Goal: Information Seeking & Learning: Learn about a topic

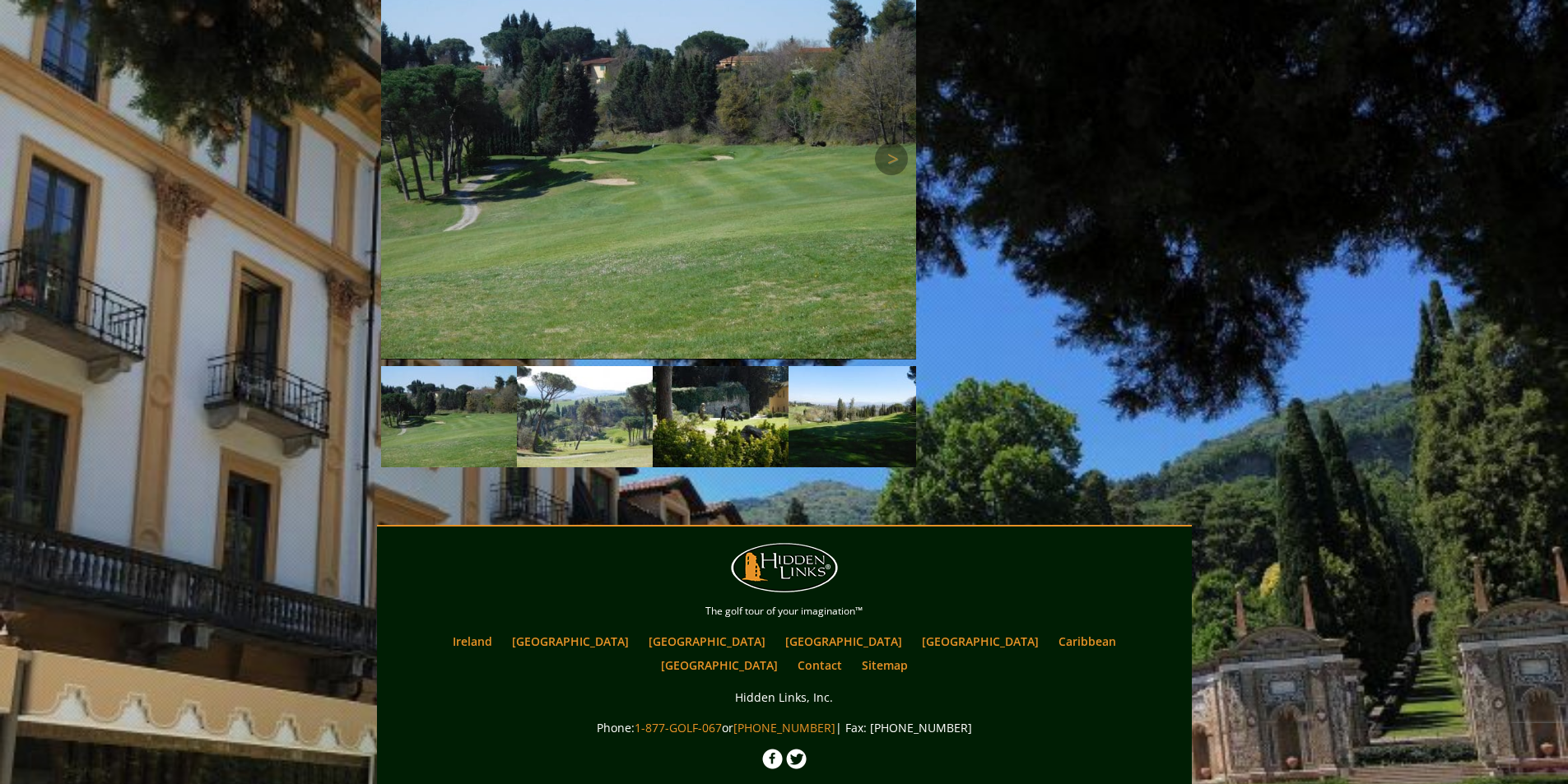
scroll to position [1448, 0]
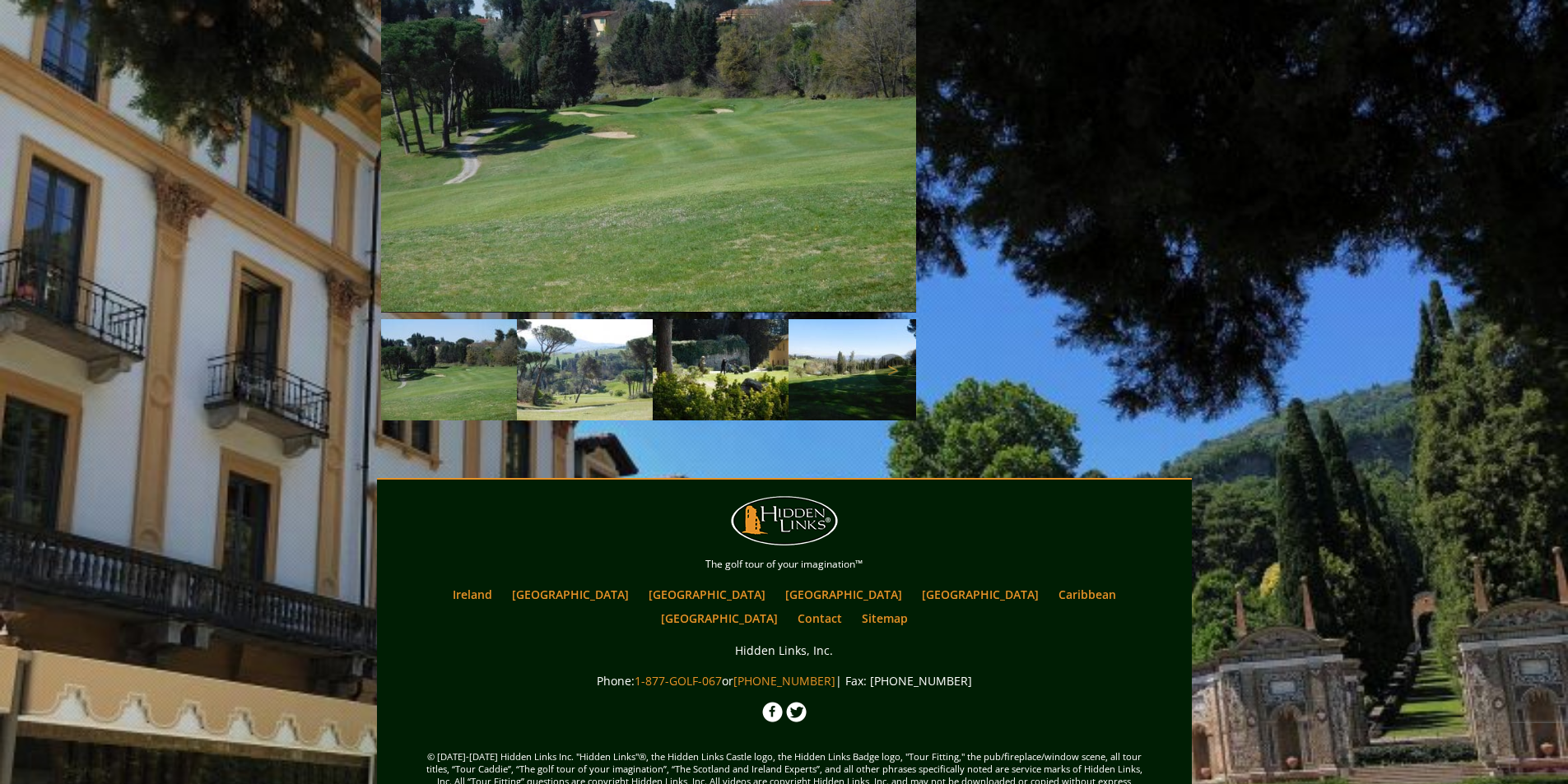
click at [604, 336] on img at bounding box center [585, 370] width 136 height 102
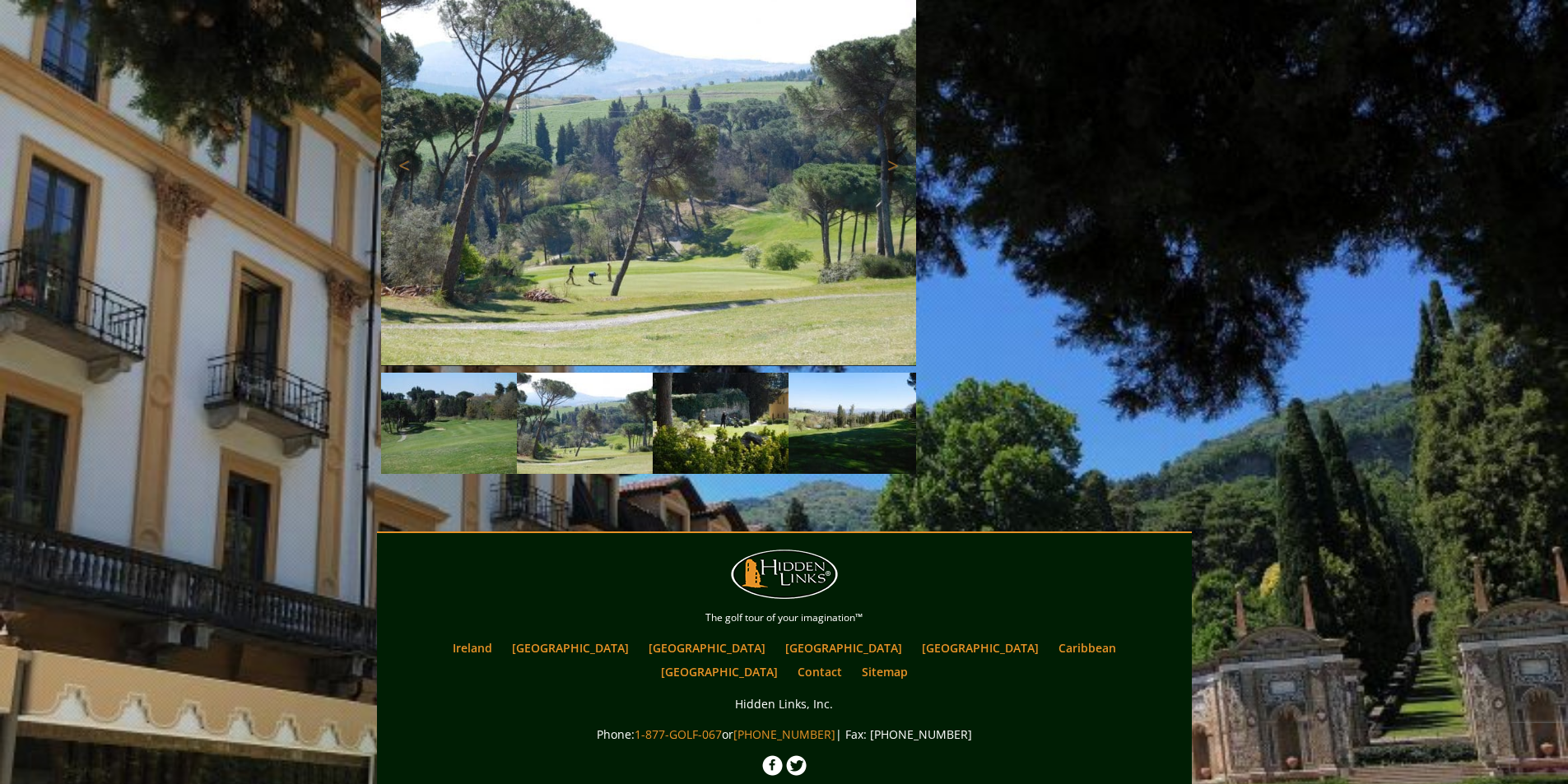
scroll to position [1366, 0]
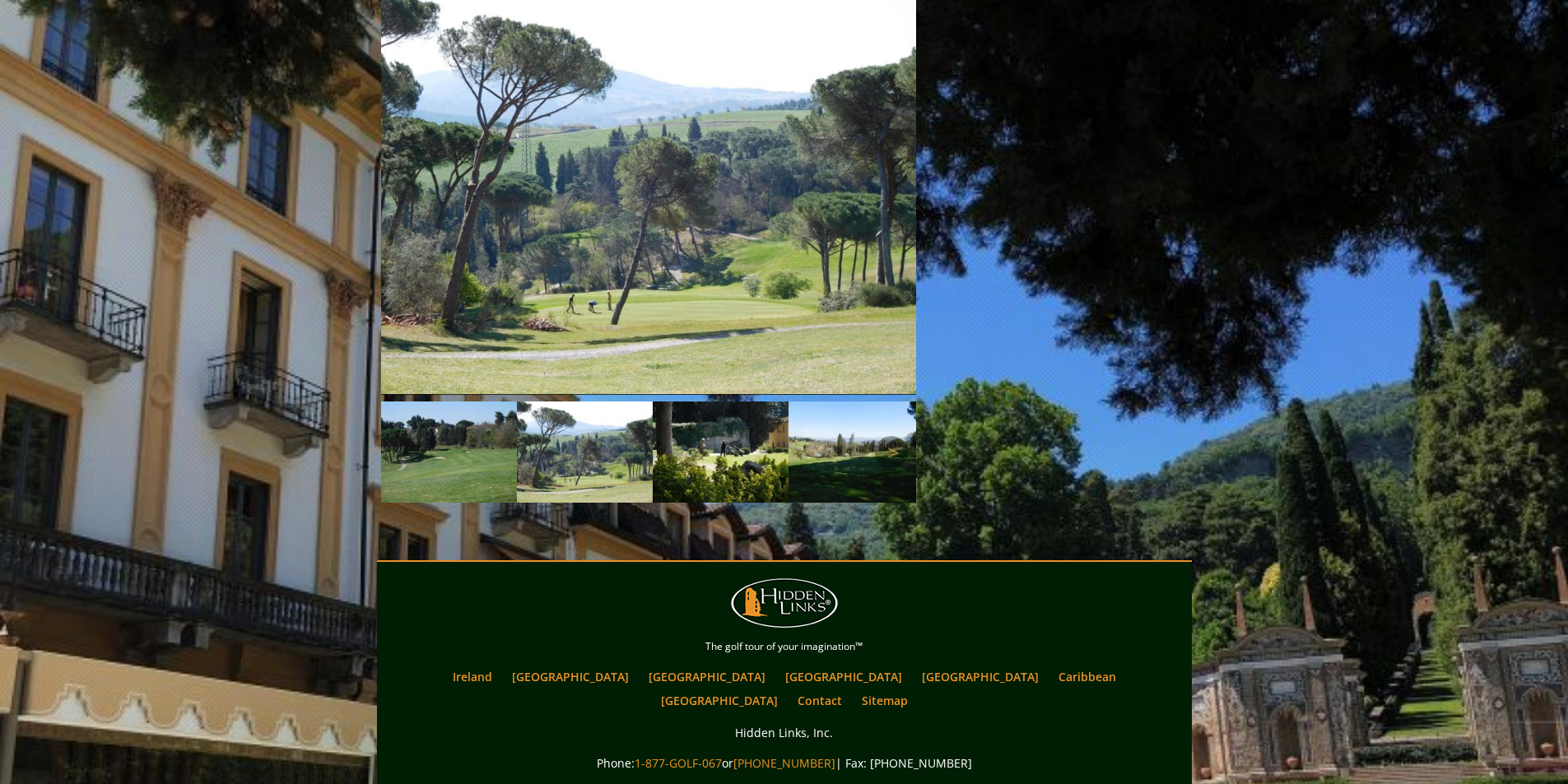
click at [711, 404] on img at bounding box center [721, 452] width 136 height 102
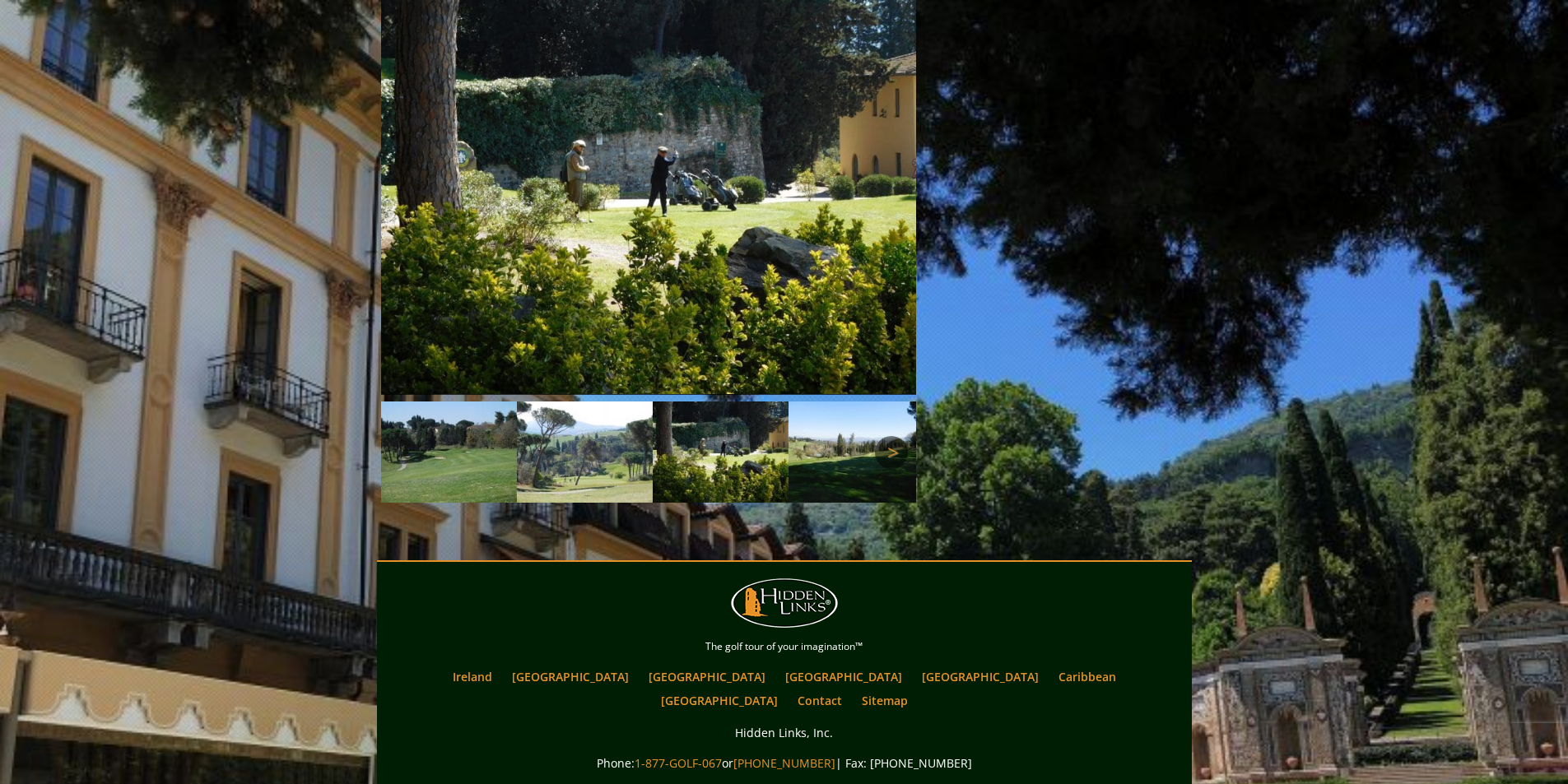
click at [892, 436] on link "Next" at bounding box center [891, 452] width 33 height 33
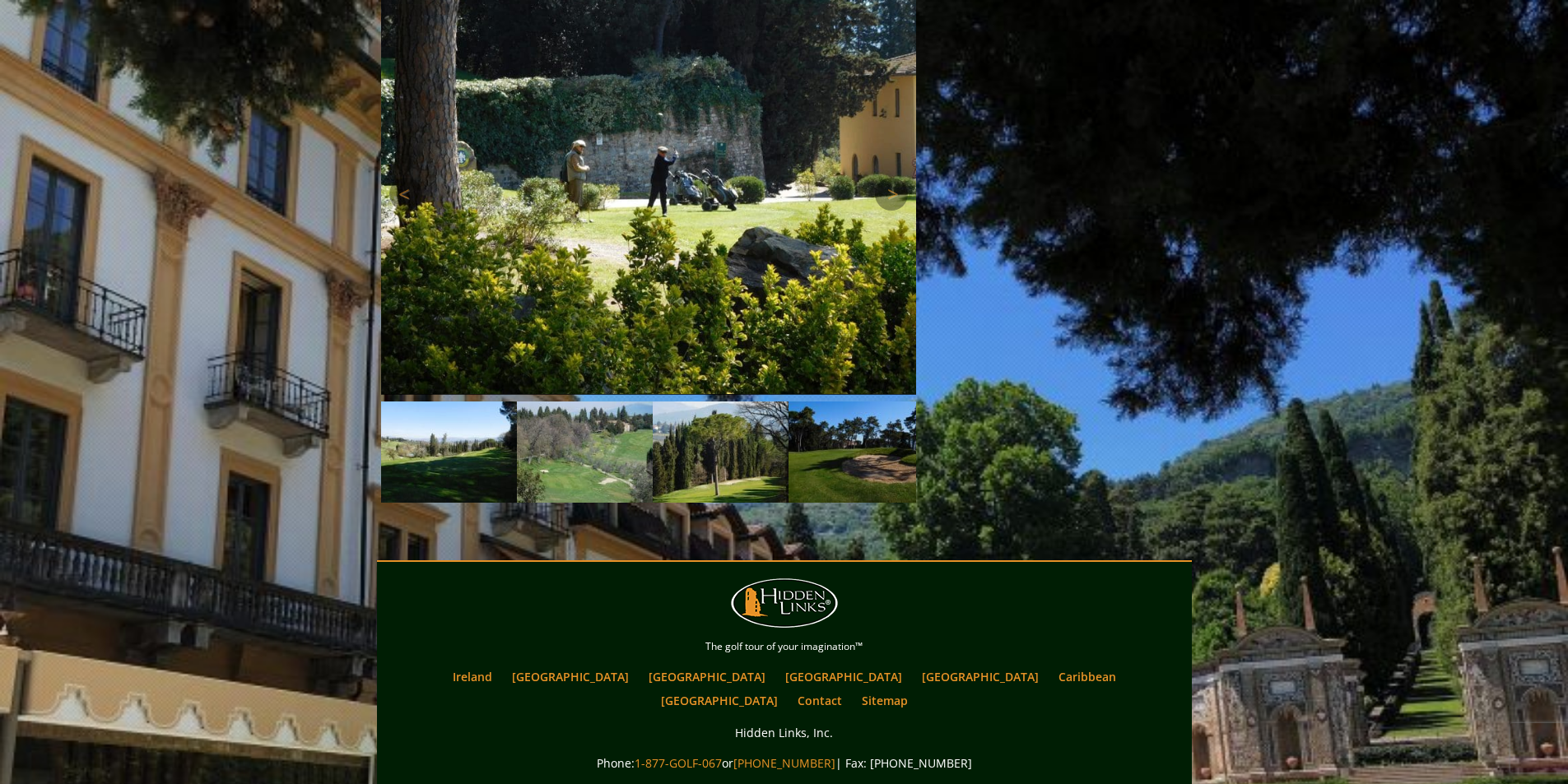
click at [828, 190] on img at bounding box center [648, 194] width 535 height 401
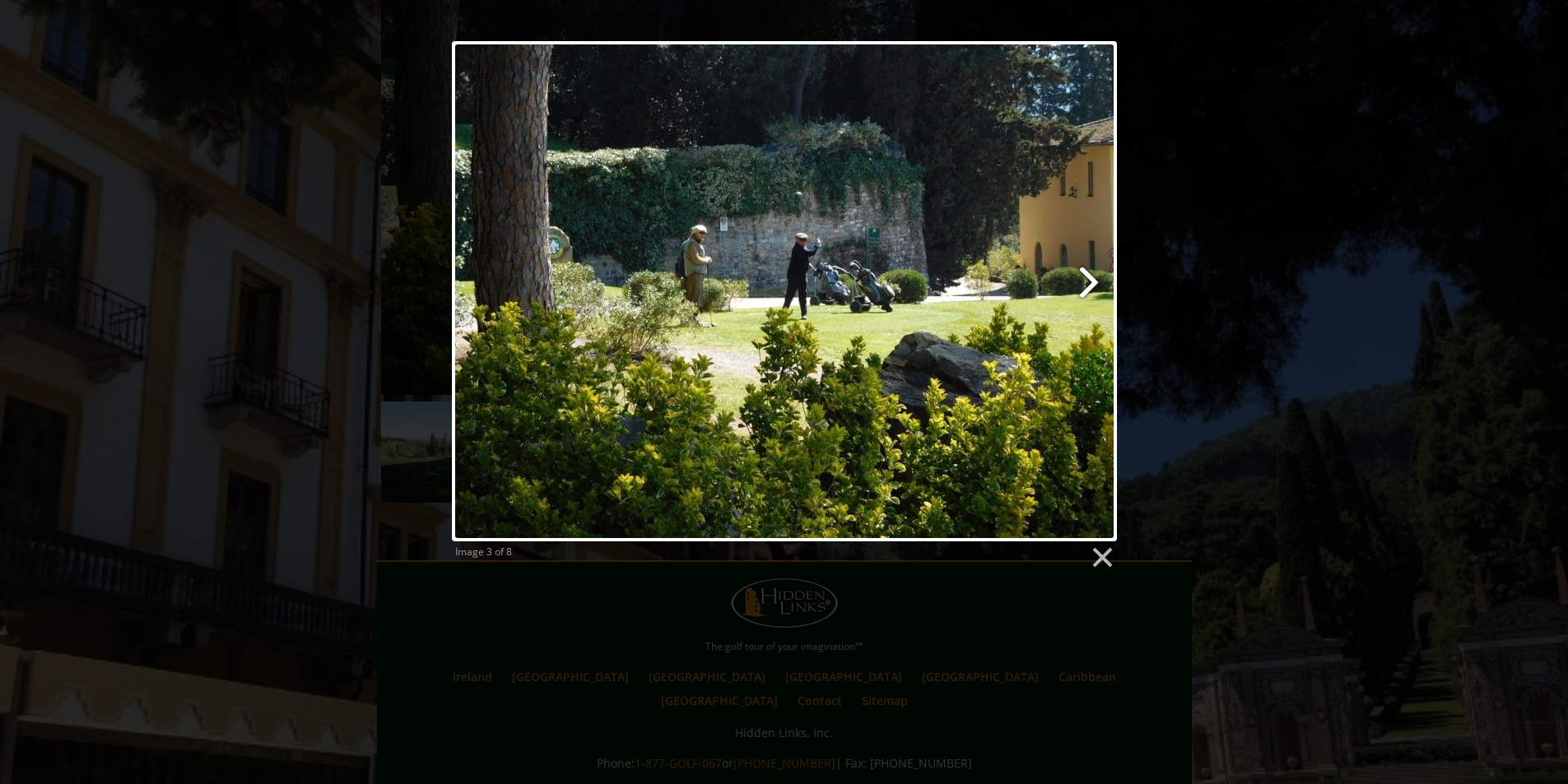
click at [1088, 282] on link at bounding box center [903, 291] width 426 height 500
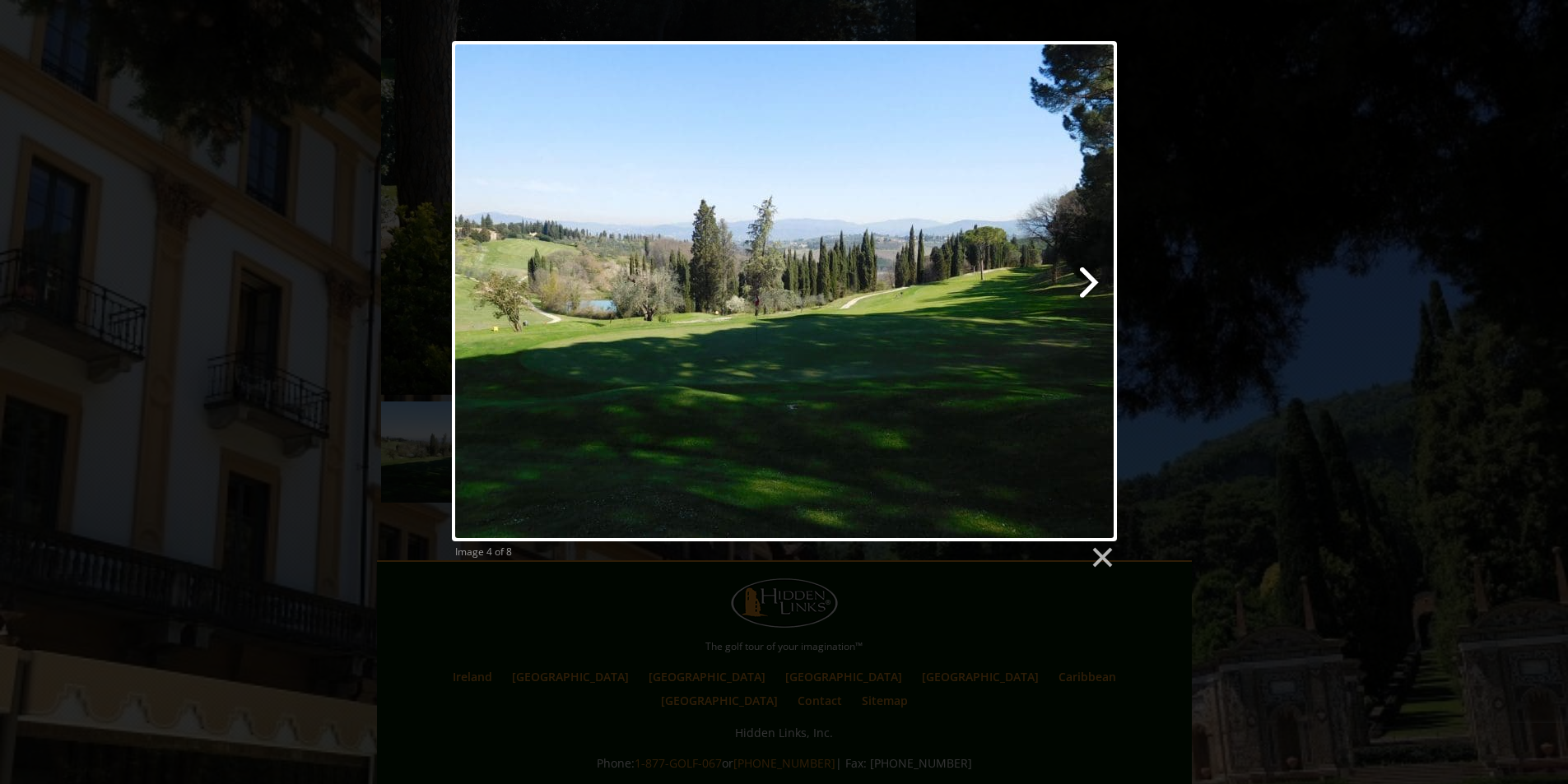
click at [1088, 282] on link at bounding box center [903, 291] width 426 height 500
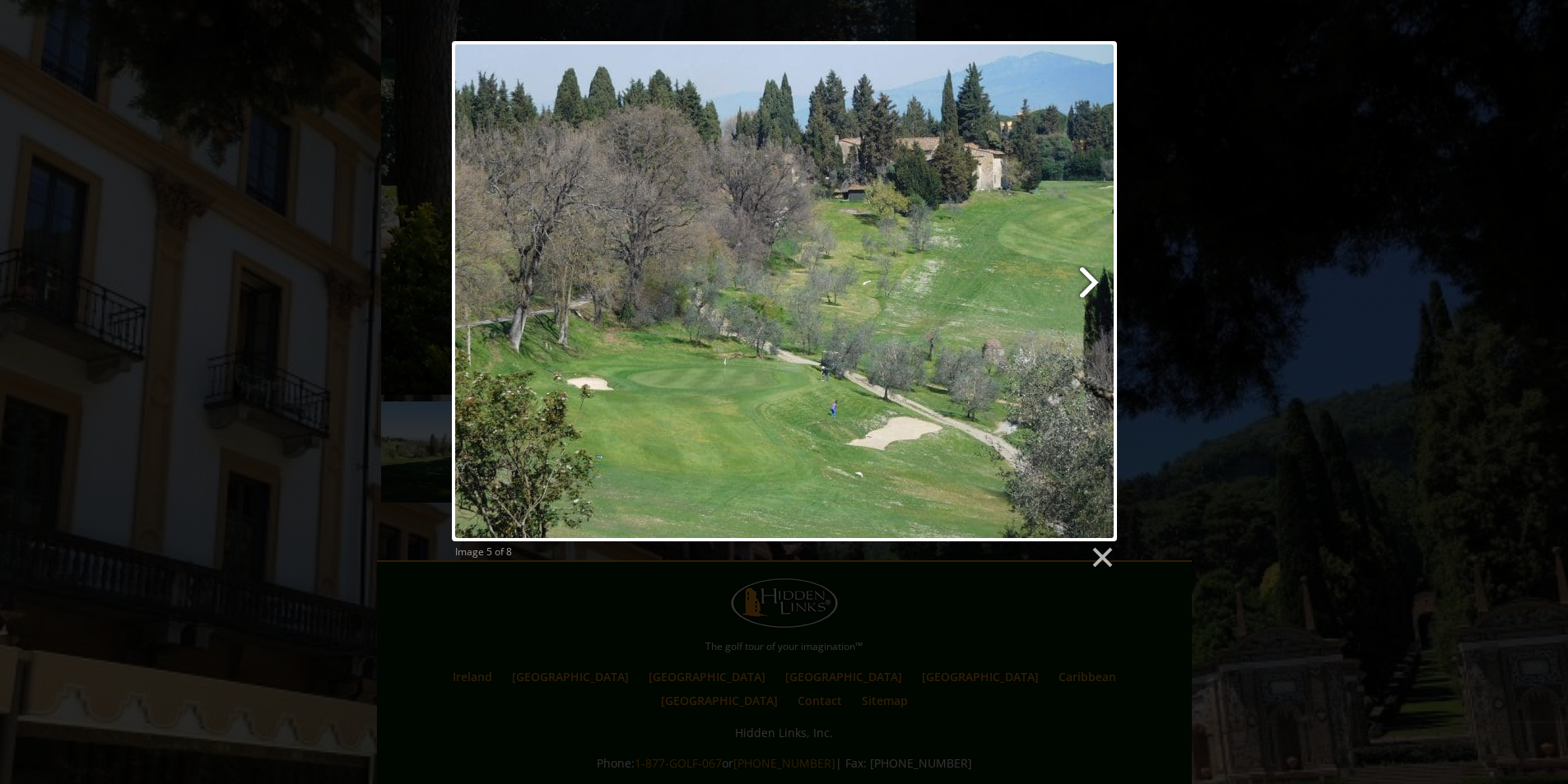
click at [1088, 282] on link at bounding box center [903, 291] width 426 height 500
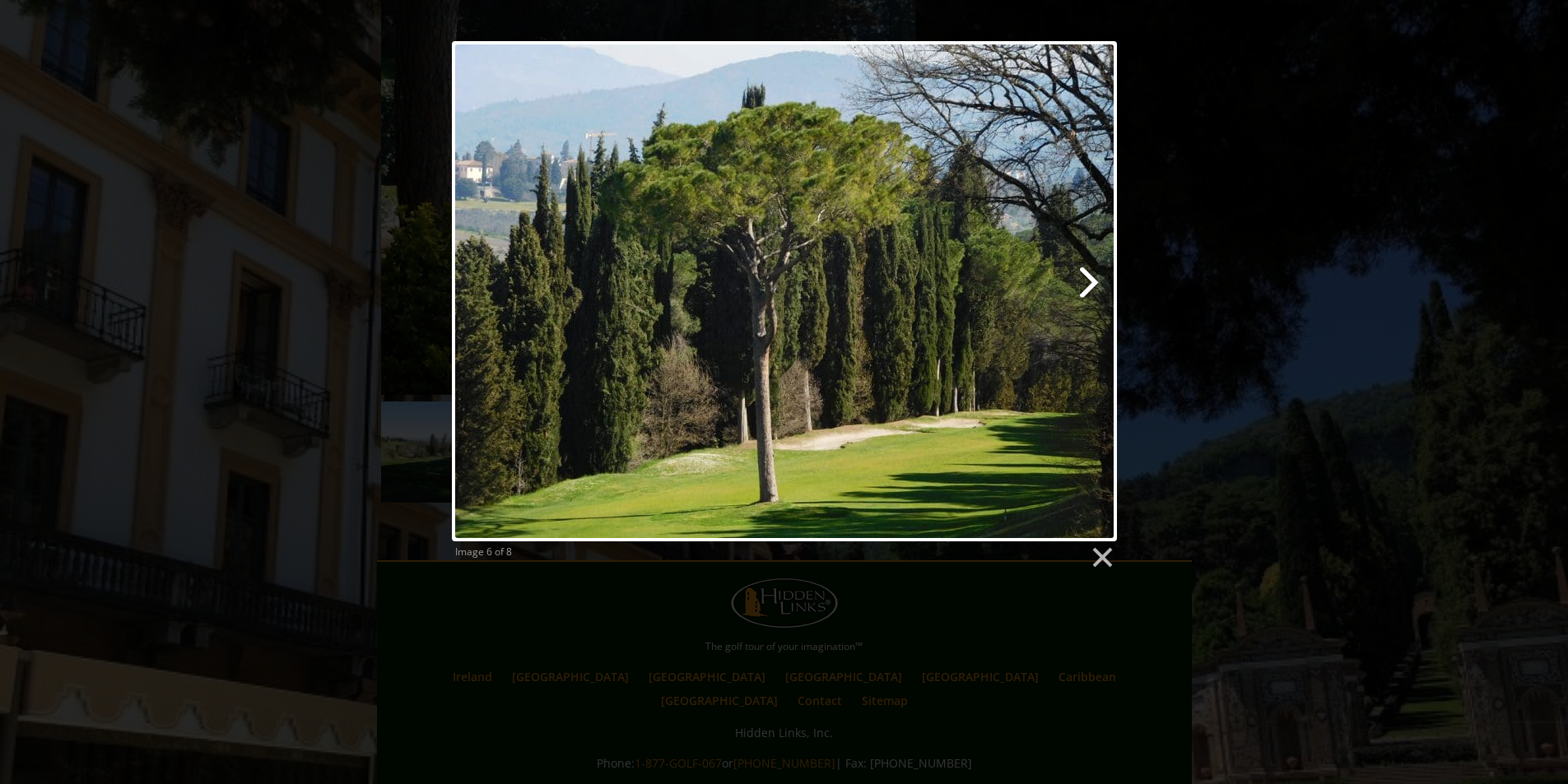
click at [1088, 282] on link at bounding box center [903, 291] width 426 height 500
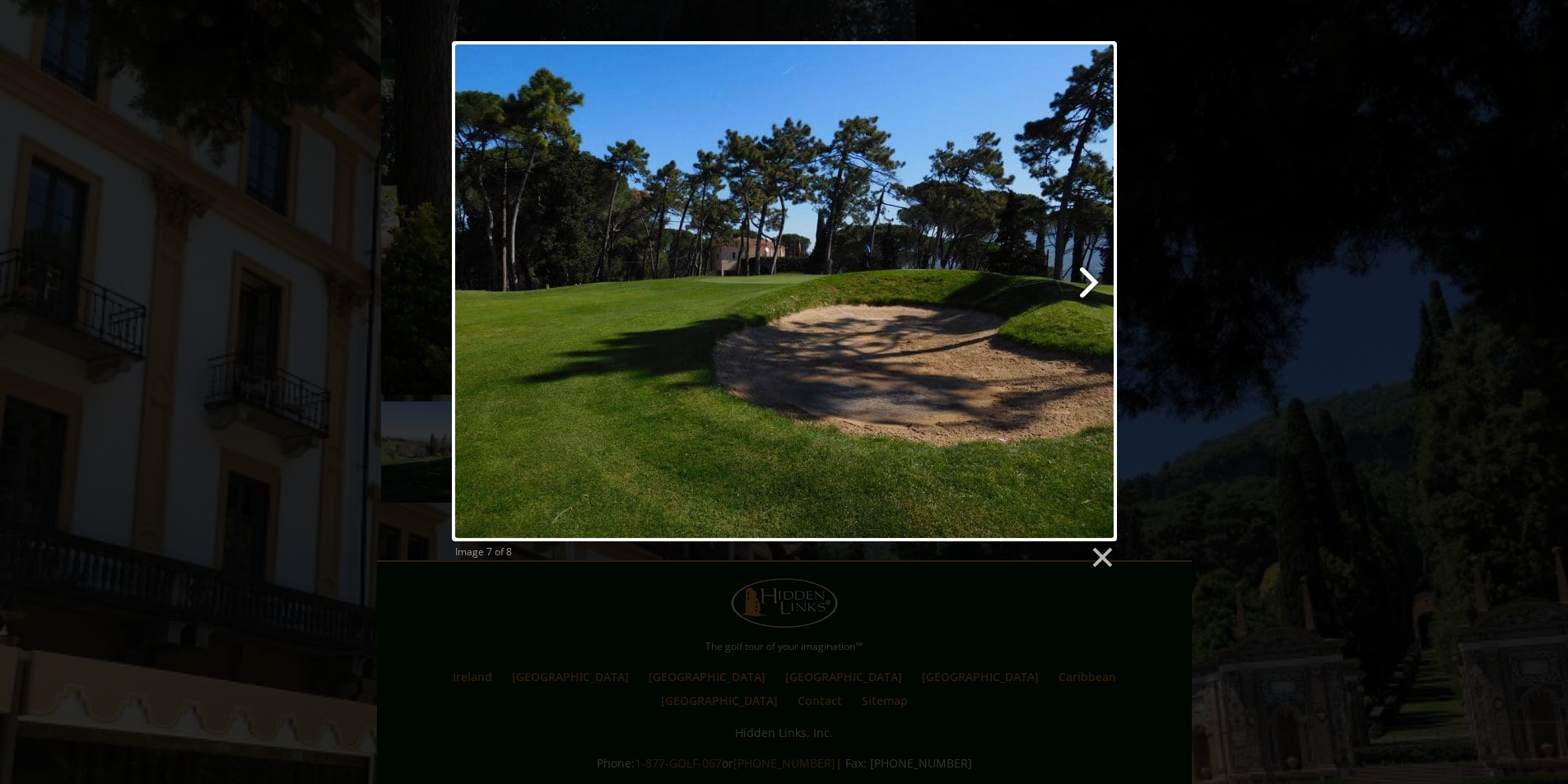
click at [1089, 282] on link at bounding box center [903, 291] width 426 height 500
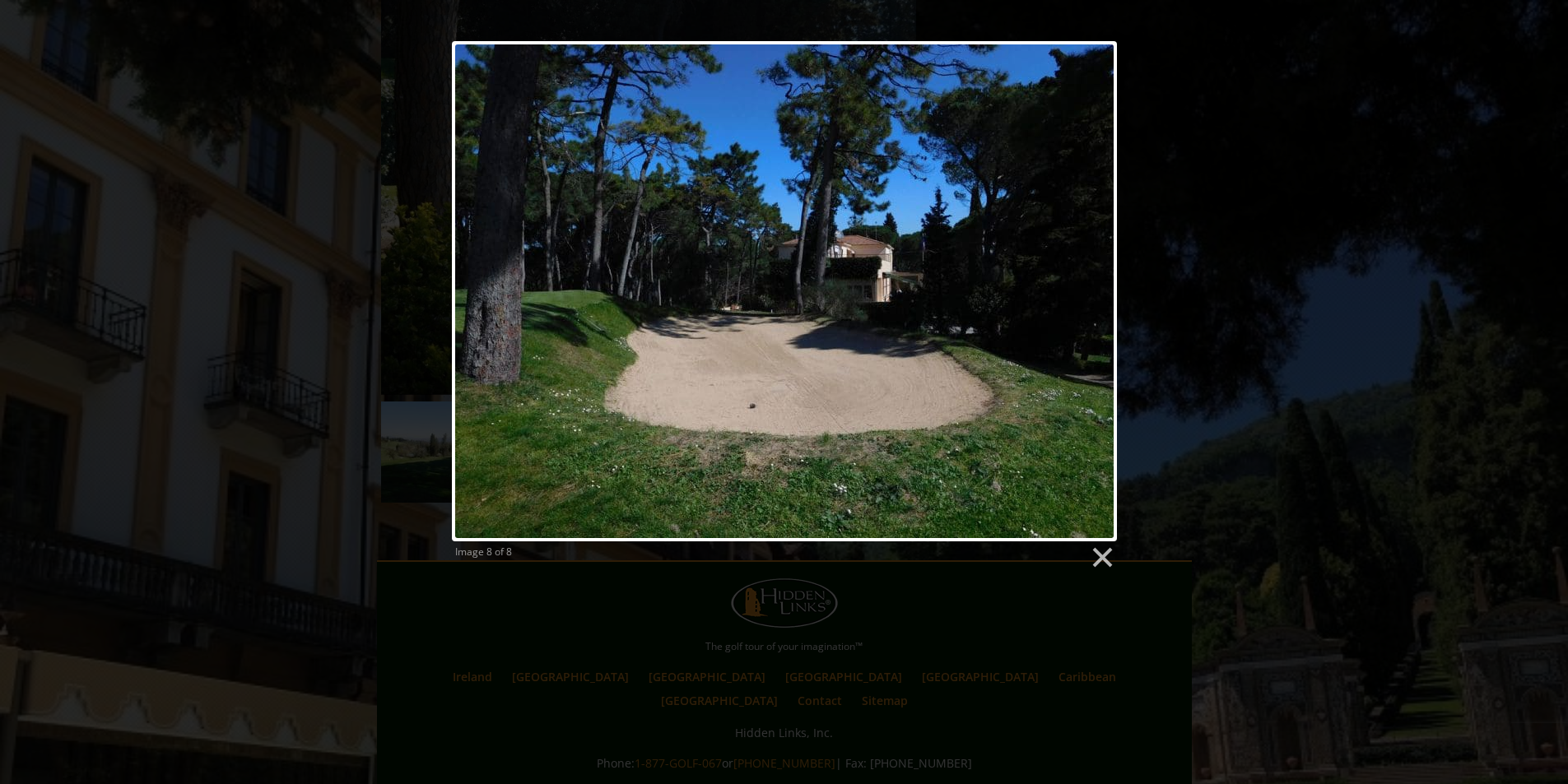
click at [1089, 282] on div at bounding box center [784, 291] width 665 height 500
click at [1111, 566] on link at bounding box center [1101, 558] width 25 height 25
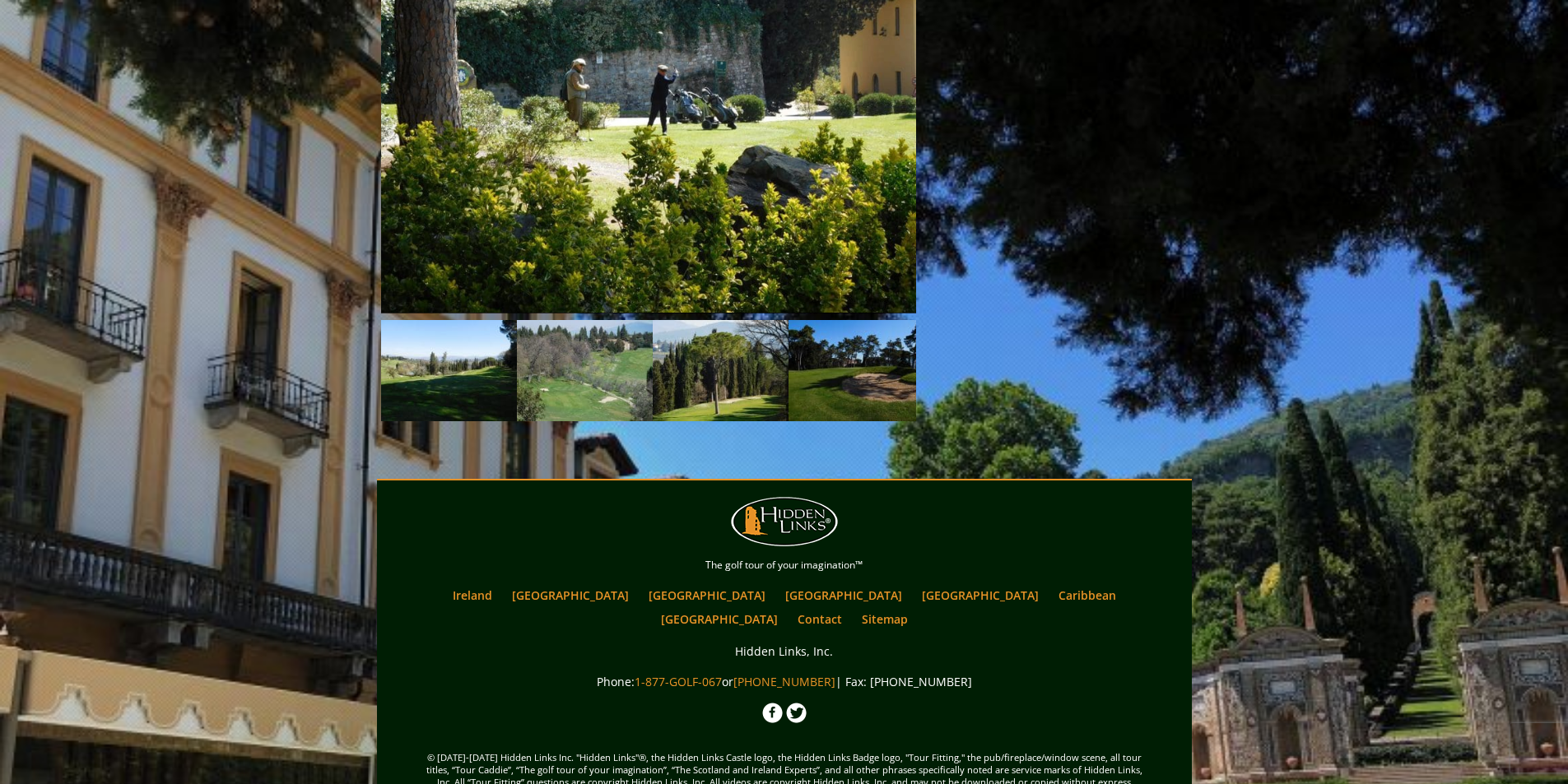
scroll to position [1448, 0]
